Goal: Information Seeking & Learning: Learn about a topic

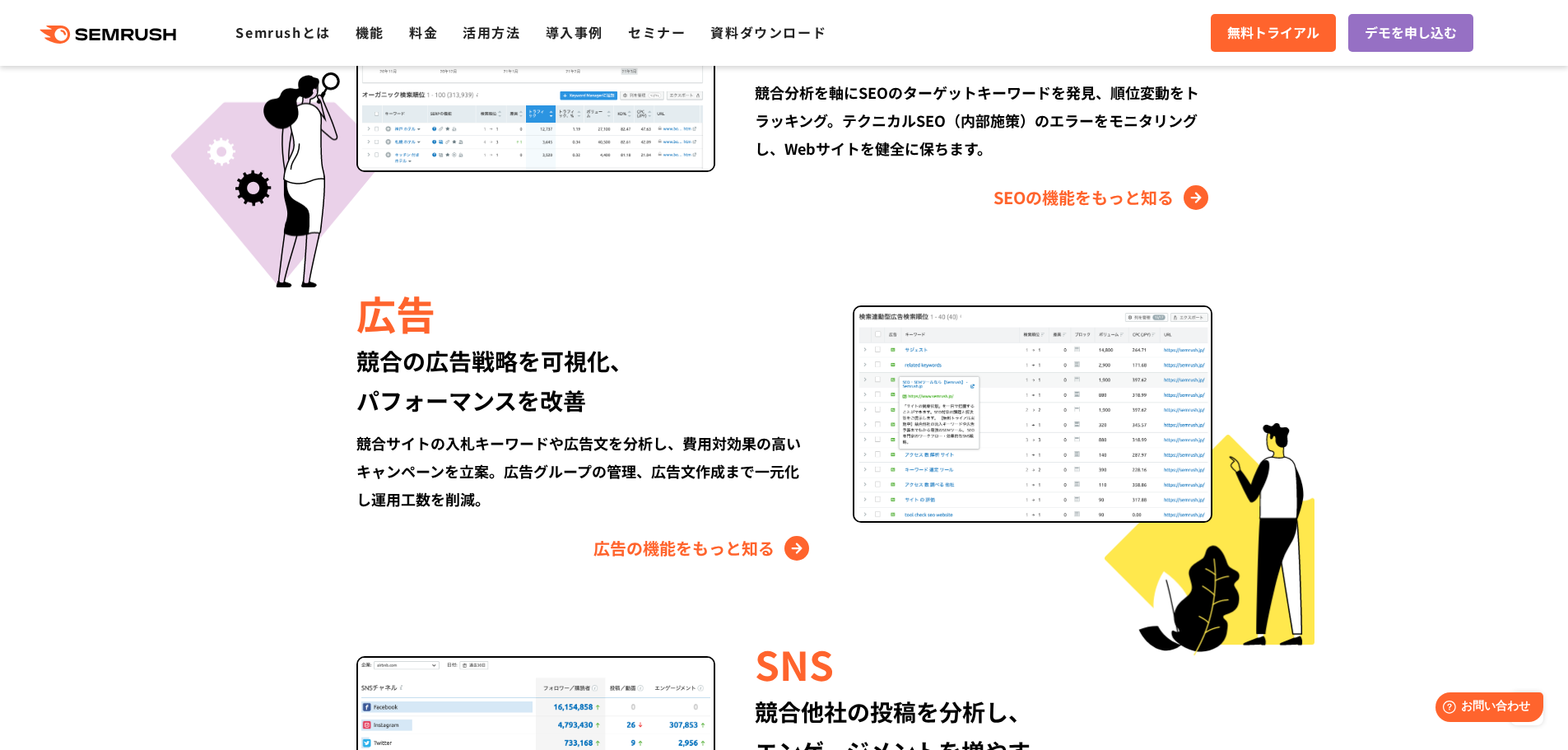
scroll to position [1811, 0]
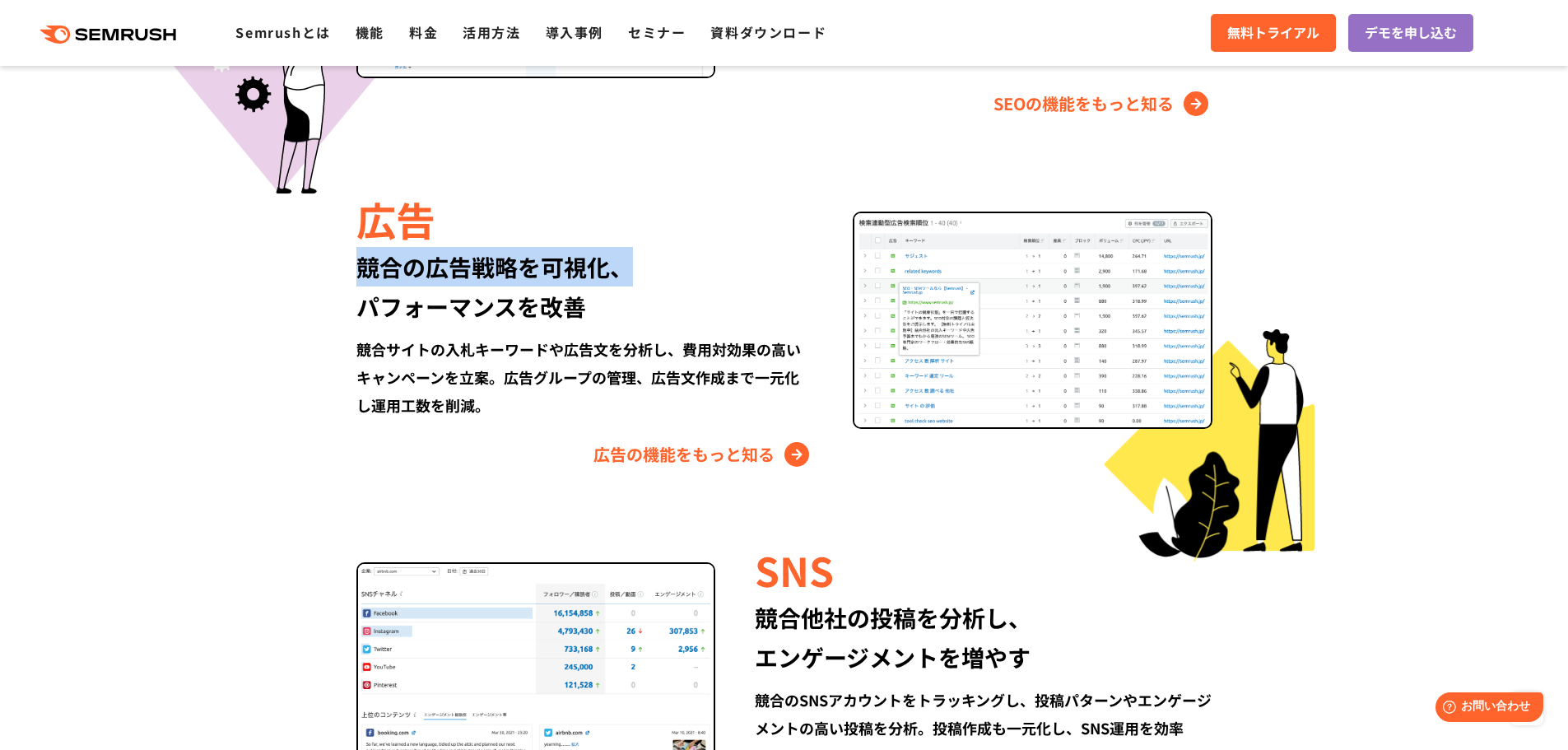
drag, startPoint x: 347, startPoint y: 278, endPoint x: 635, endPoint y: 283, distance: 288.0
click at [635, 283] on div "広告 競合の広告戦略を可視化、 パフォーマンスを改善 競合サイトの入札キーワードや広告文を分析し、費用対効果の高いキャンペーンを立案。広告グループの管理、広告…" at bounding box center [785, 329] width 947 height 276
click at [635, 283] on div "競合の広告戦略を可視化、 パフォーマンスを改善" at bounding box center [584, 286] width 457 height 79
drag, startPoint x: 376, startPoint y: 311, endPoint x: 512, endPoint y: 304, distance: 136.2
click at [512, 304] on div "競合の広告戦略を可視化、 パフォーマンスを改善" at bounding box center [584, 286] width 457 height 79
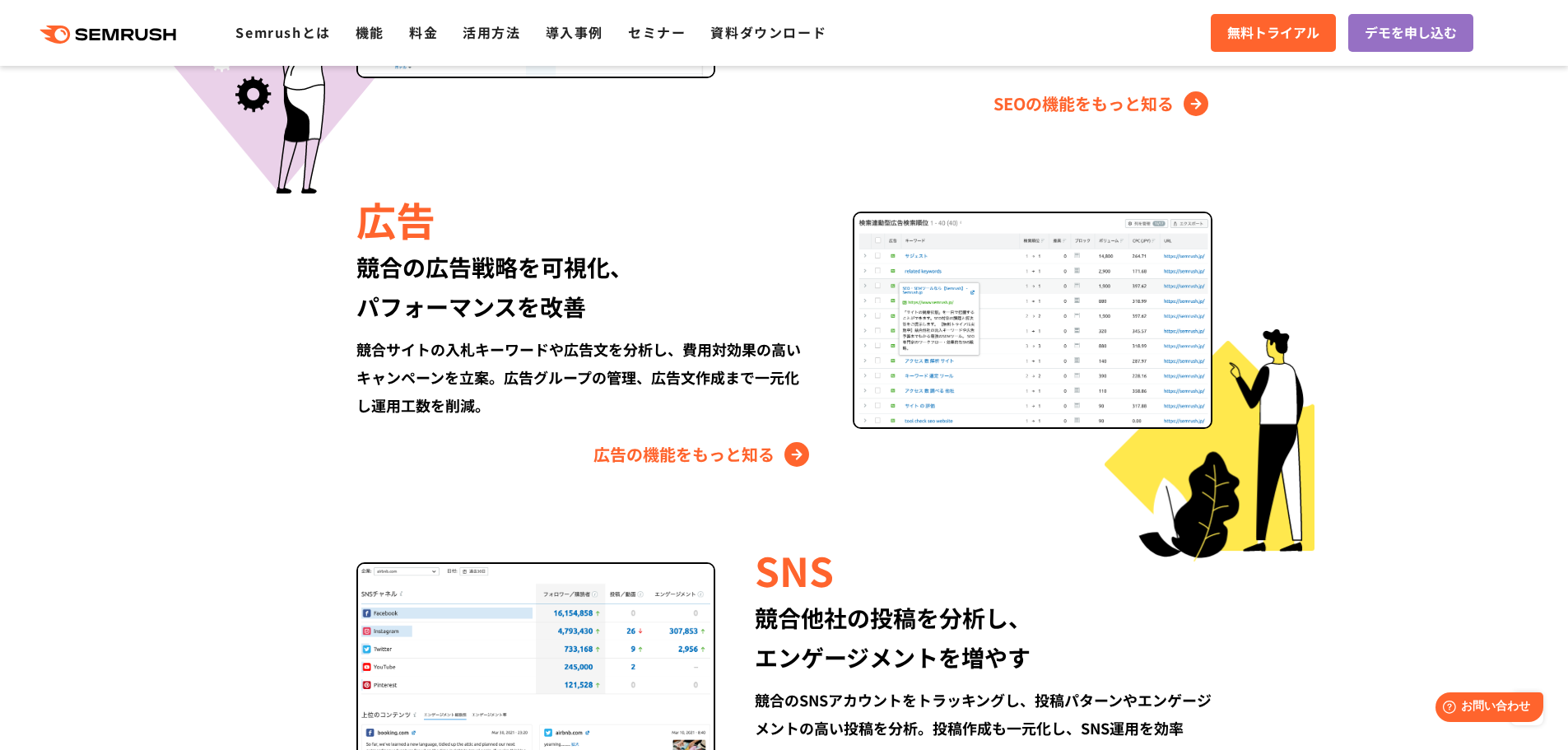
click at [788, 303] on div "競合の広告戦略を可視化、 パフォーマンスを改善" at bounding box center [584, 286] width 457 height 79
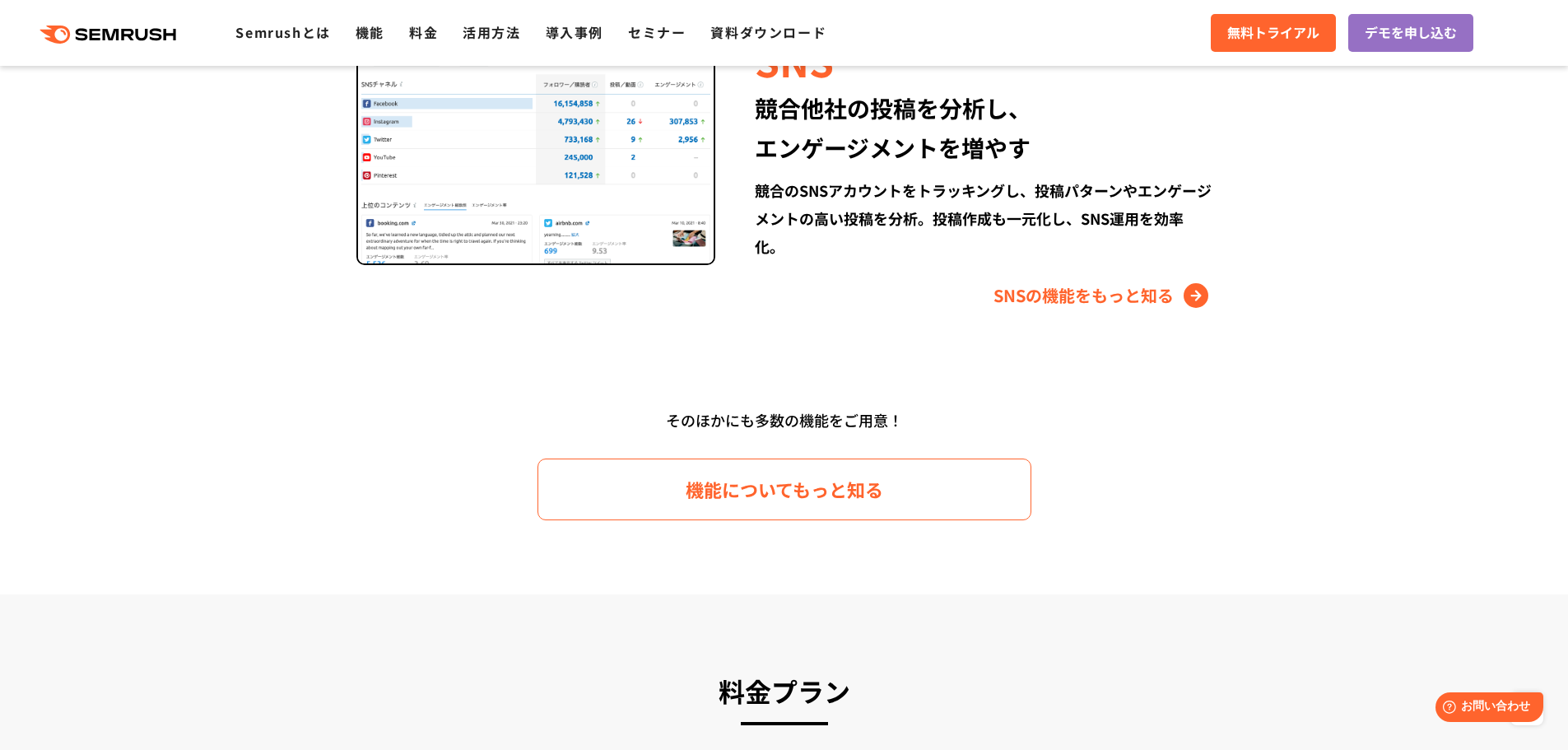
scroll to position [2222, 0]
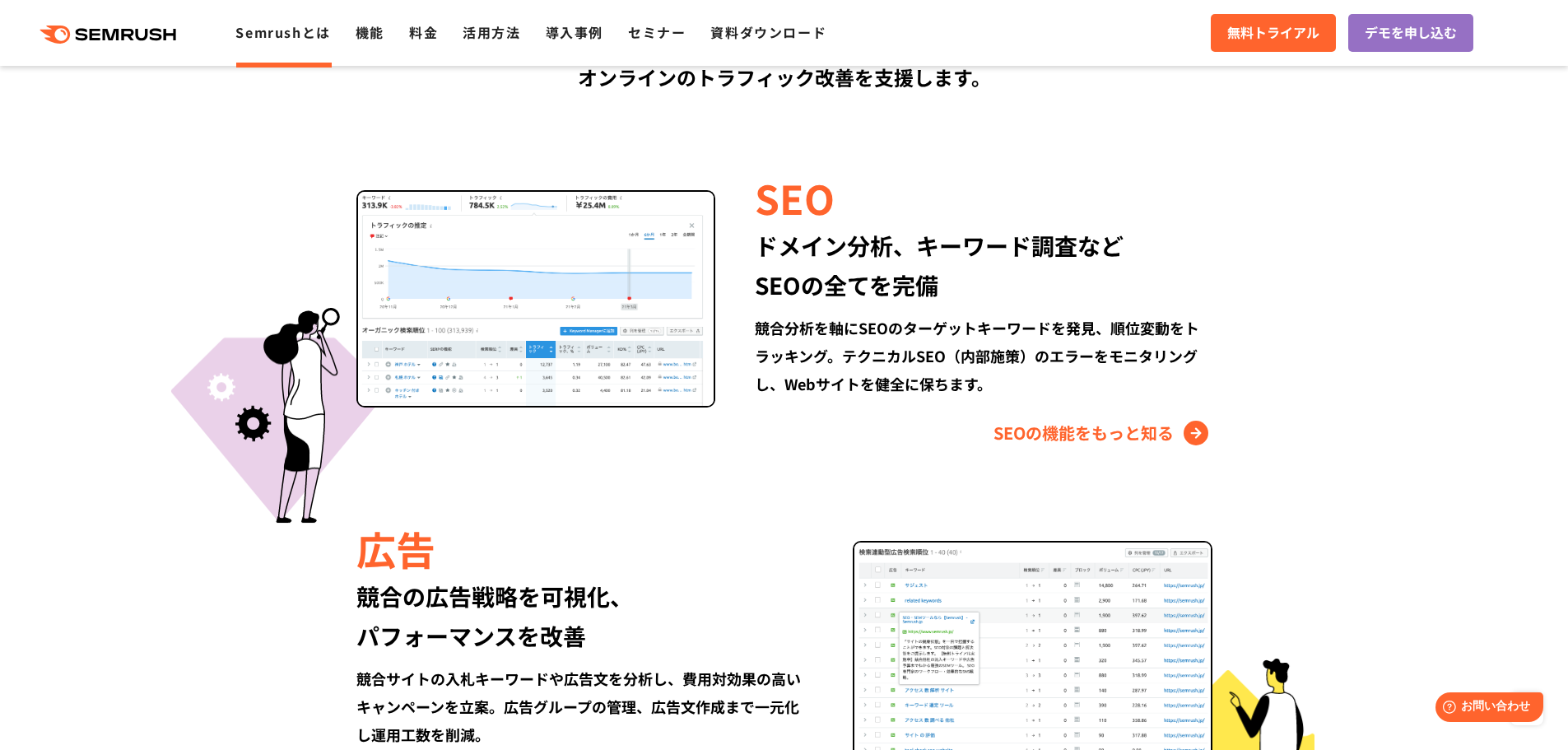
scroll to position [1070, 0]
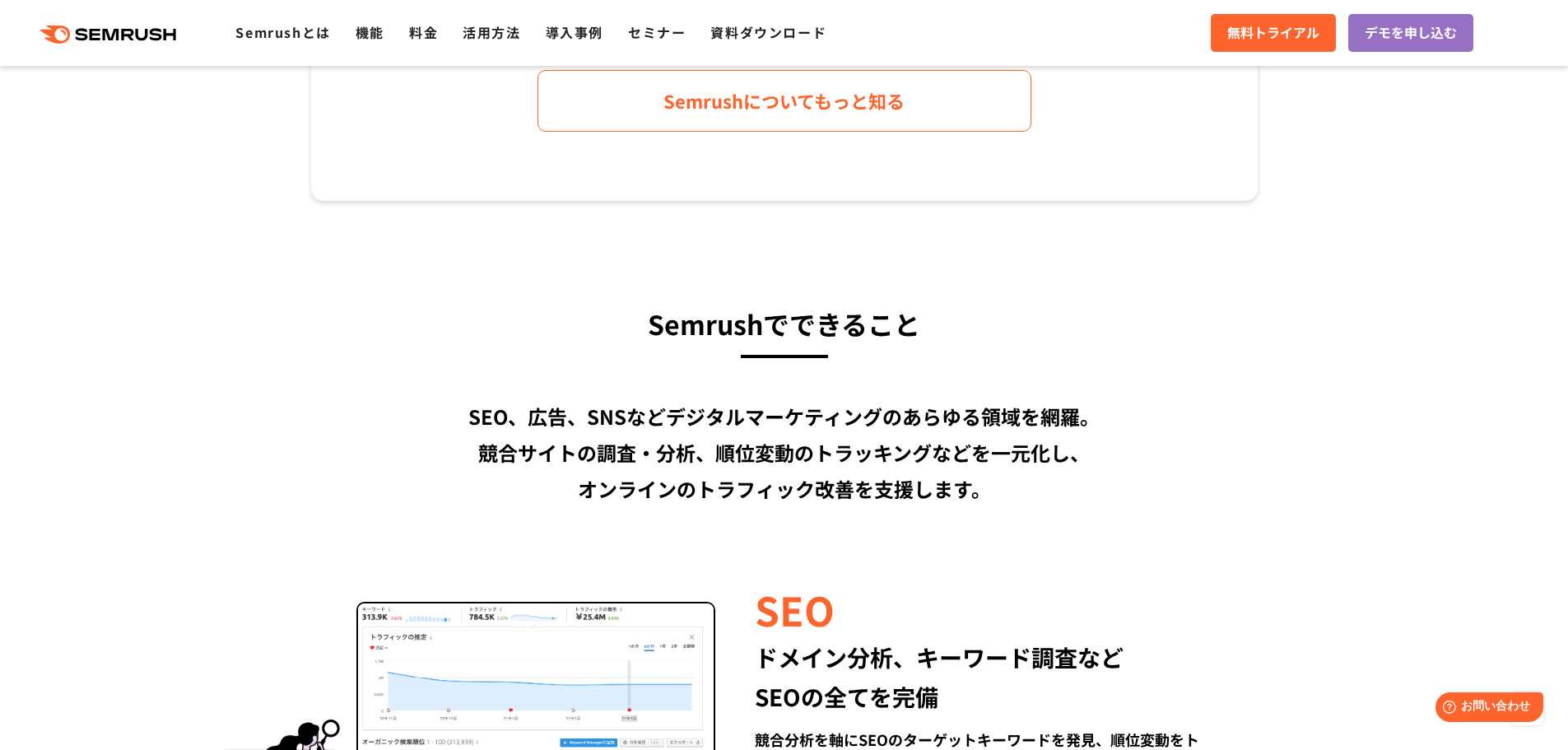
drag, startPoint x: 511, startPoint y: 283, endPoint x: 545, endPoint y: 349, distance: 74.2
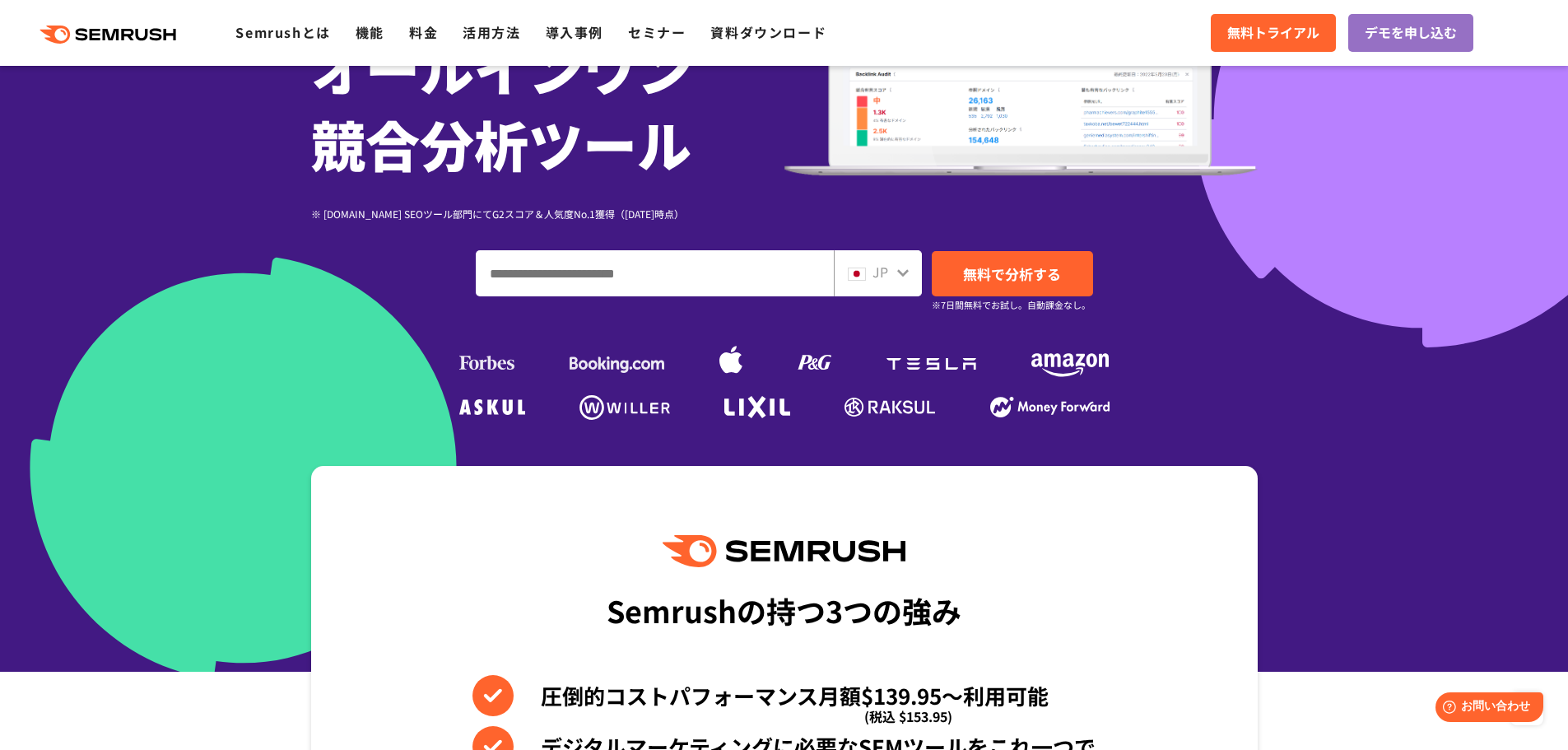
scroll to position [0, 0]
